Goal: Task Accomplishment & Management: Manage account settings

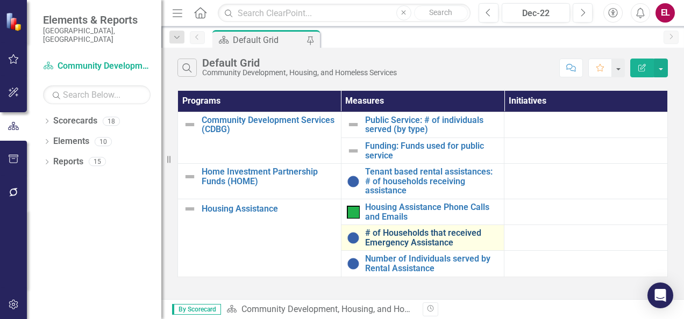
click at [408, 234] on link "# of Households that received Emergency Assistance" at bounding box center [432, 237] width 134 height 19
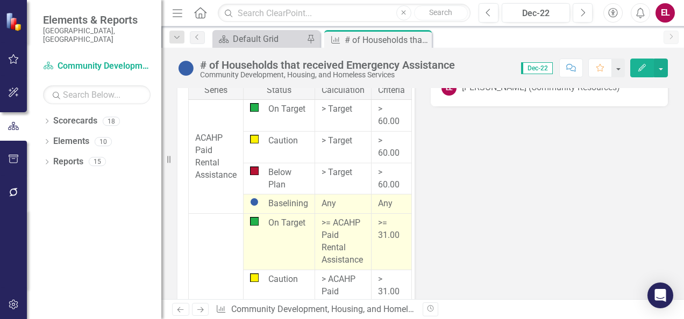
scroll to position [1461, 0]
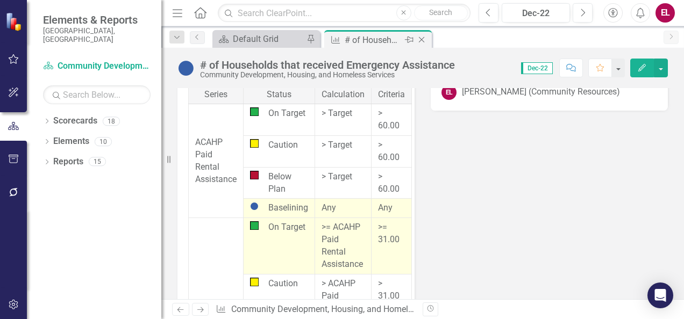
click at [423, 44] on icon "Close" at bounding box center [421, 39] width 11 height 9
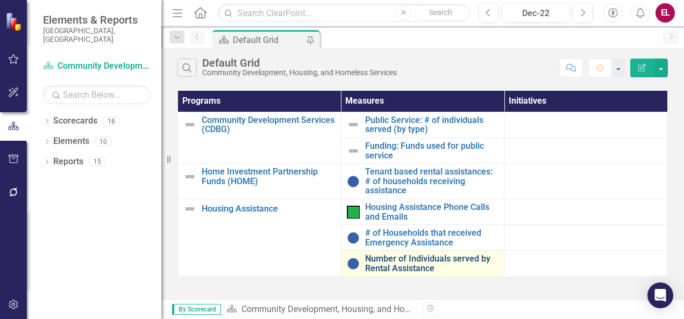
click at [405, 263] on link "Number of Individuals served by Rental Assistance" at bounding box center [432, 263] width 134 height 19
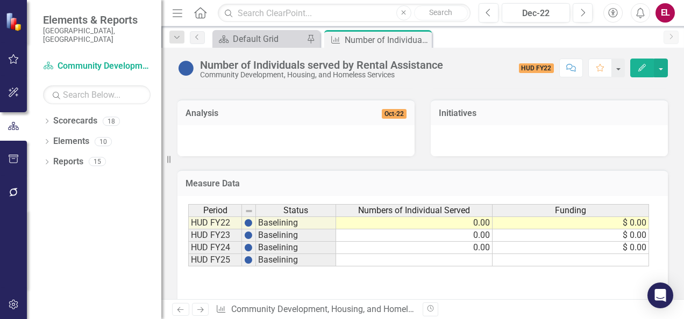
scroll to position [365, 0]
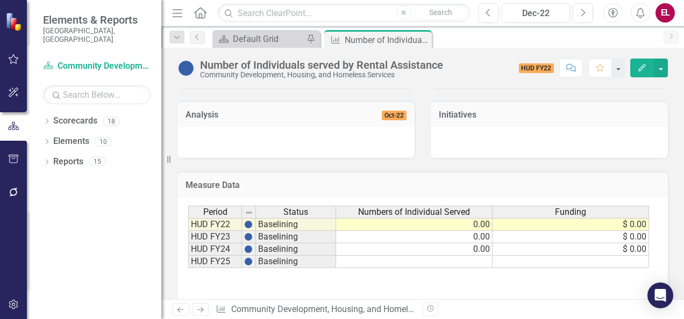
click at [469, 265] on td at bounding box center [414, 262] width 156 height 12
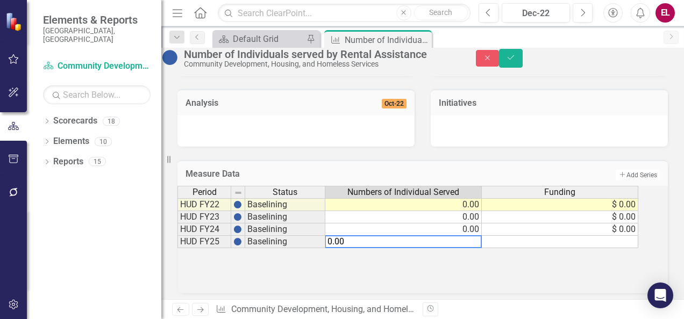
click at [567, 248] on td at bounding box center [560, 242] width 156 height 12
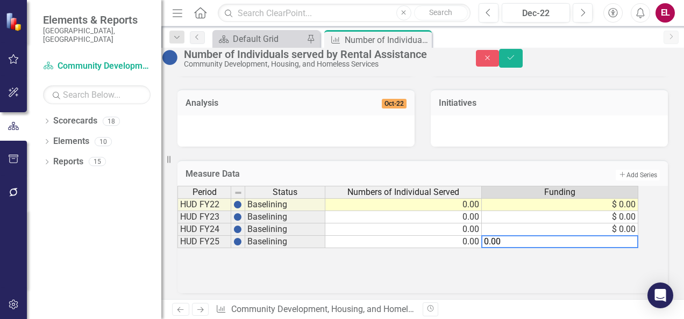
type textarea "0.00"
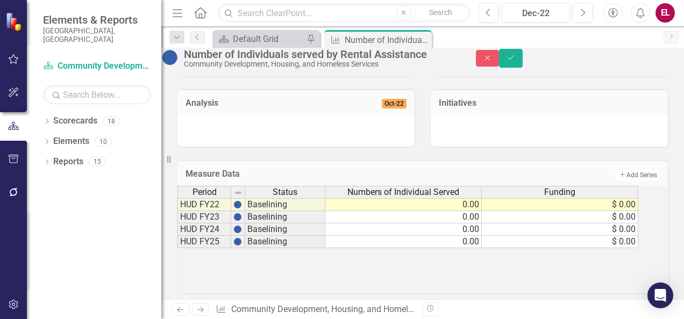
click at [574, 283] on div "Period Status Numbers of Individual Served Funding HUD FY22 Baselining 0.00 $ 0…" at bounding box center [422, 239] width 490 height 107
click at [515, 61] on icon "Save" at bounding box center [511, 58] width 10 height 8
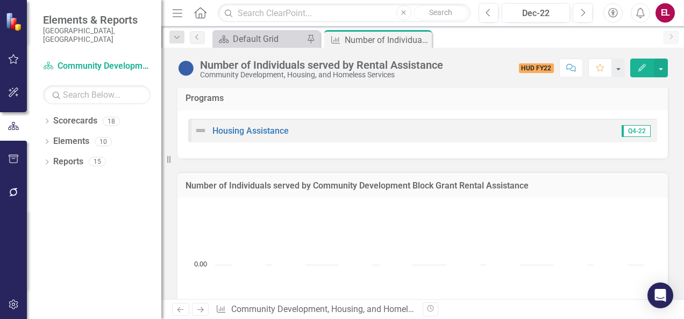
scroll to position [0, 0]
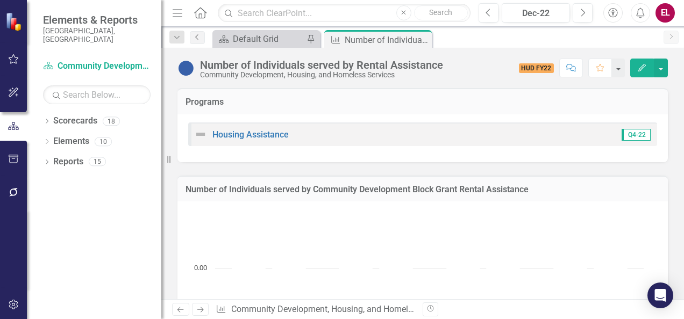
click at [196, 34] on icon "Previous" at bounding box center [197, 37] width 9 height 6
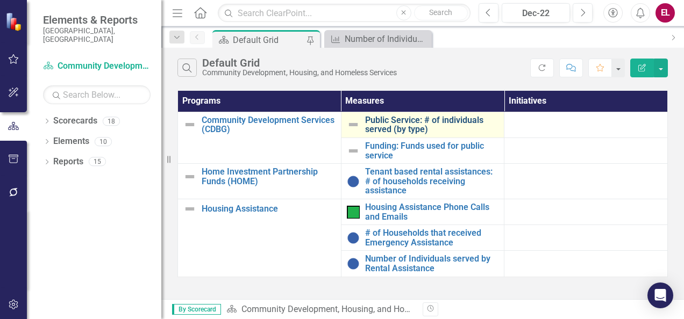
click at [442, 120] on link "Public Service: # of individuals served (by type)" at bounding box center [432, 125] width 134 height 19
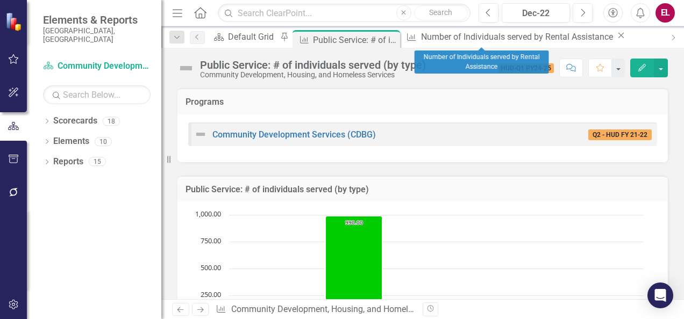
click at [615, 37] on icon "Close" at bounding box center [620, 35] width 11 height 9
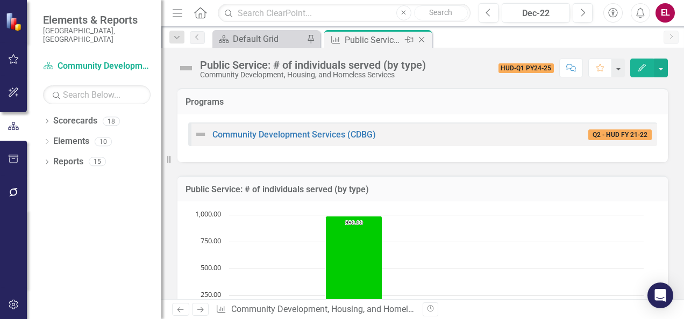
click at [421, 39] on icon "Close" at bounding box center [421, 39] width 11 height 9
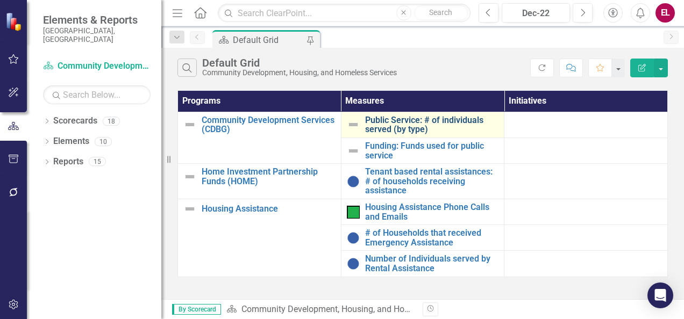
click at [466, 123] on link "Public Service: # of individuals served (by type)" at bounding box center [432, 125] width 134 height 19
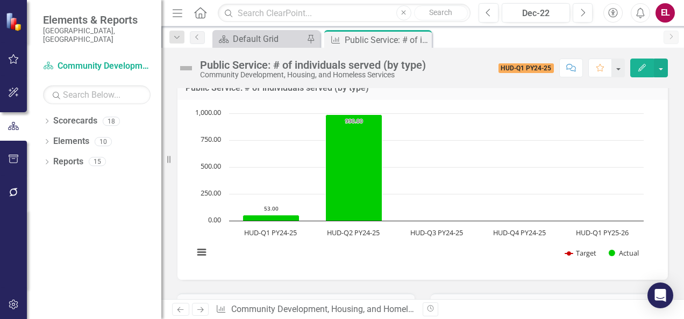
scroll to position [96, 0]
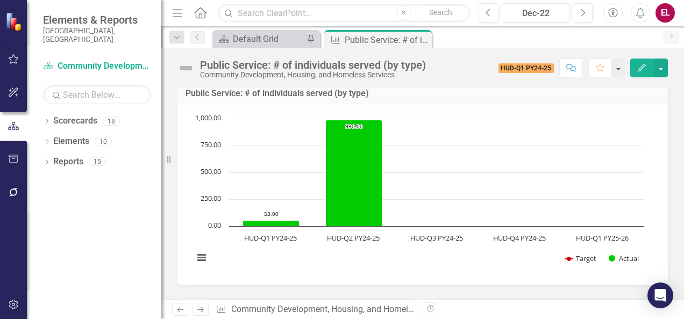
click at [196, 310] on icon "Next" at bounding box center [200, 309] width 9 height 7
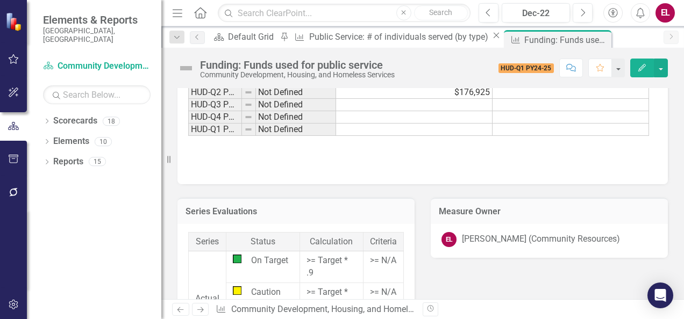
scroll to position [525, 0]
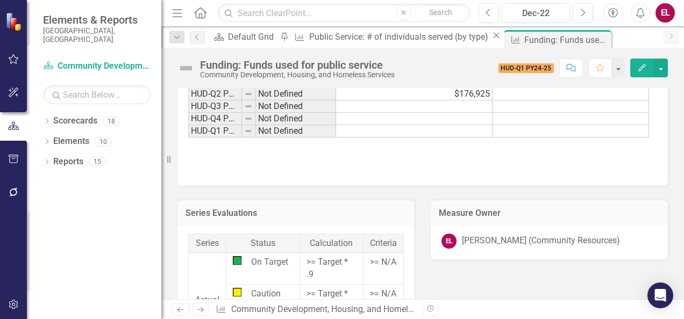
click at [197, 313] on icon "Next" at bounding box center [200, 309] width 9 height 7
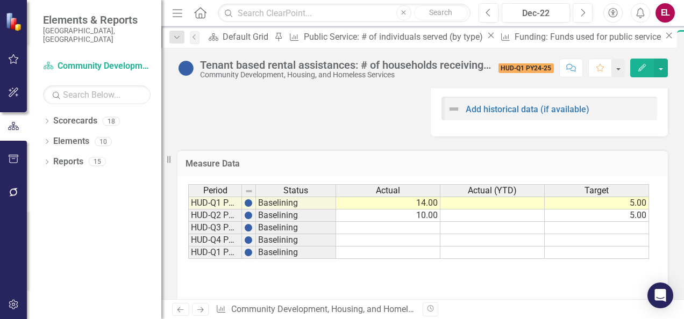
scroll to position [400, 0]
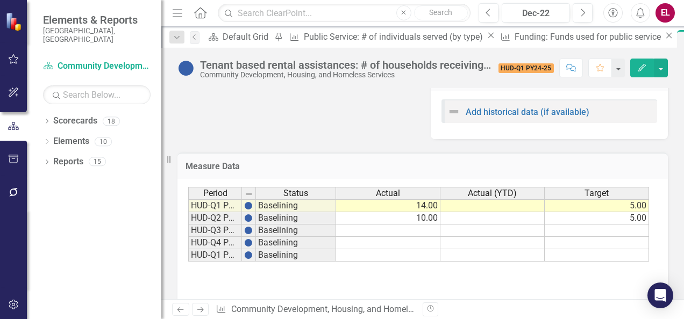
click at [199, 310] on icon "Next" at bounding box center [200, 309] width 9 height 7
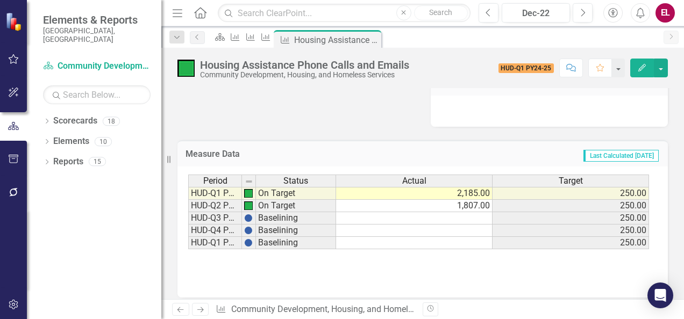
scroll to position [396, 0]
click at [201, 310] on icon at bounding box center [200, 309] width 6 height 5
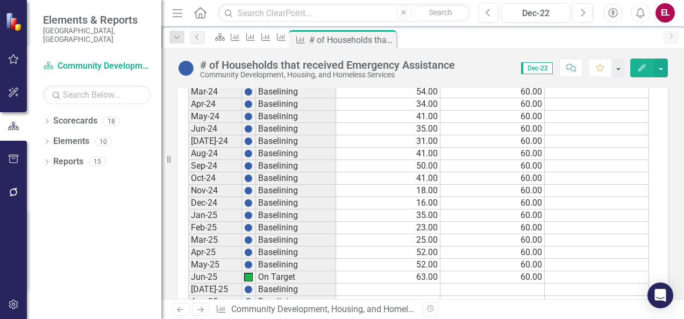
scroll to position [1124, 0]
click at [199, 310] on icon at bounding box center [200, 309] width 6 height 5
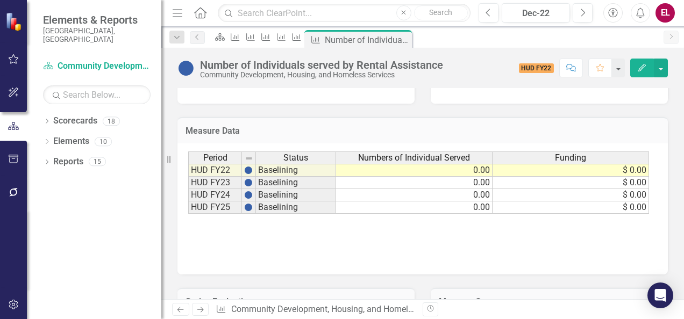
scroll to position [419, 0]
